Goal: Transaction & Acquisition: Purchase product/service

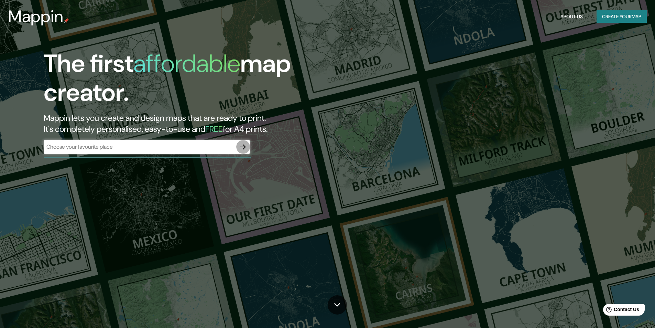
click at [247, 144] on icon "button" at bounding box center [243, 147] width 8 height 8
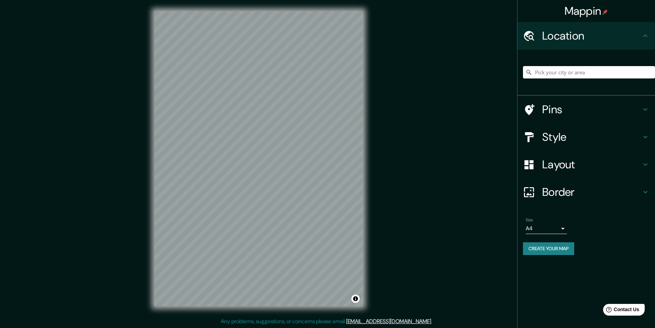
click at [582, 74] on input "Pick your city or area" at bounding box center [589, 72] width 132 height 12
click at [558, 71] on input "Pick your city or area" at bounding box center [589, 72] width 132 height 12
paste input "CARRETERA A CUPILCO VILLACHICHICAPA COMALCALCO [GEOGRAPHIC_DATA]"
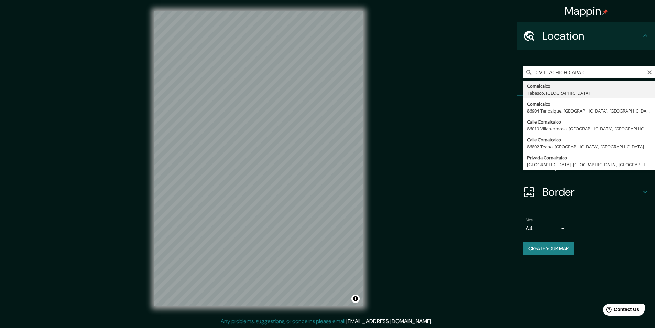
type input "Comalcalco, [GEOGRAPHIC_DATA], [GEOGRAPHIC_DATA]"
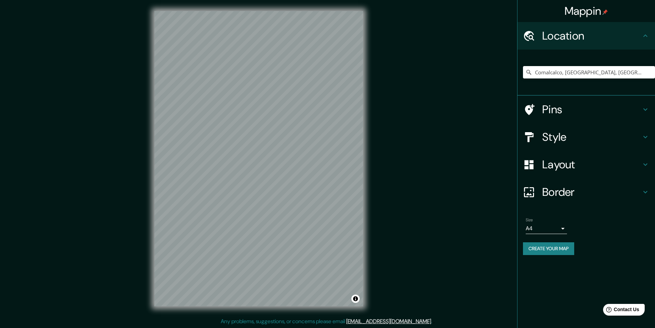
click at [532, 110] on icon at bounding box center [530, 109] width 10 height 11
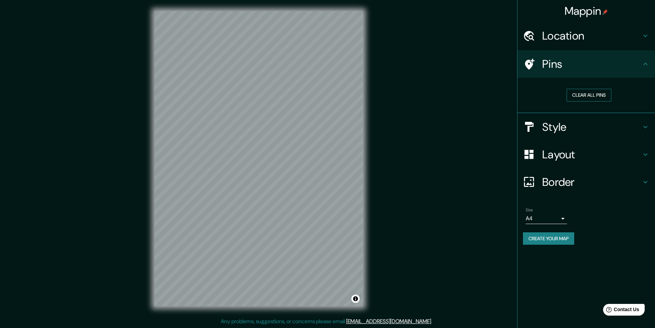
click at [601, 94] on button "Clear all pins" at bounding box center [589, 95] width 45 height 13
click at [590, 93] on button "Clear all pins" at bounding box center [589, 95] width 45 height 13
